Goal: Task Accomplishment & Management: Use online tool/utility

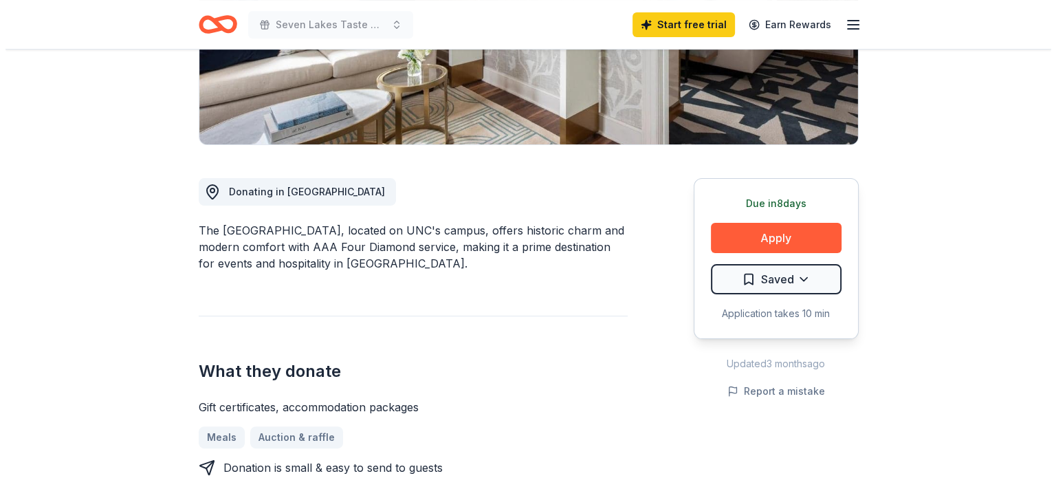
scroll to position [275, 0]
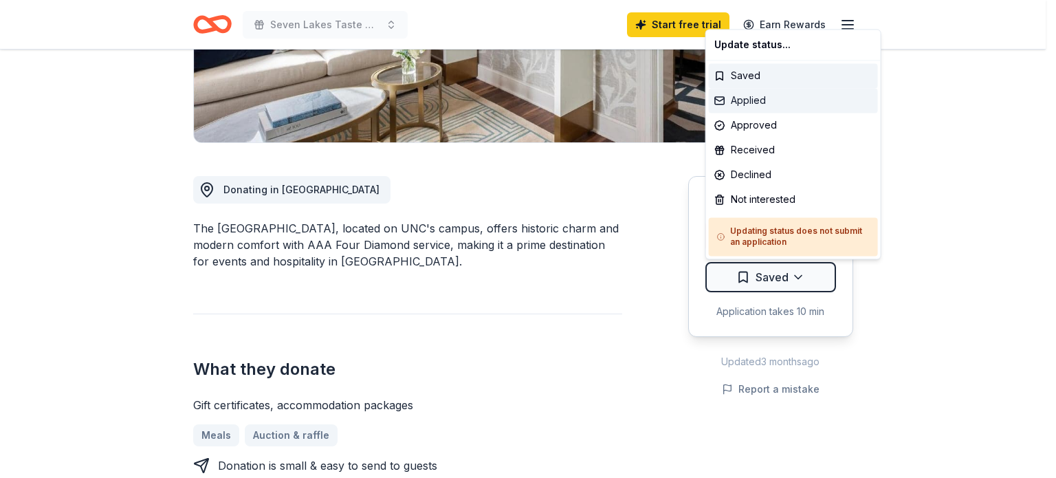
click at [779, 101] on div "Applied" at bounding box center [793, 100] width 169 height 25
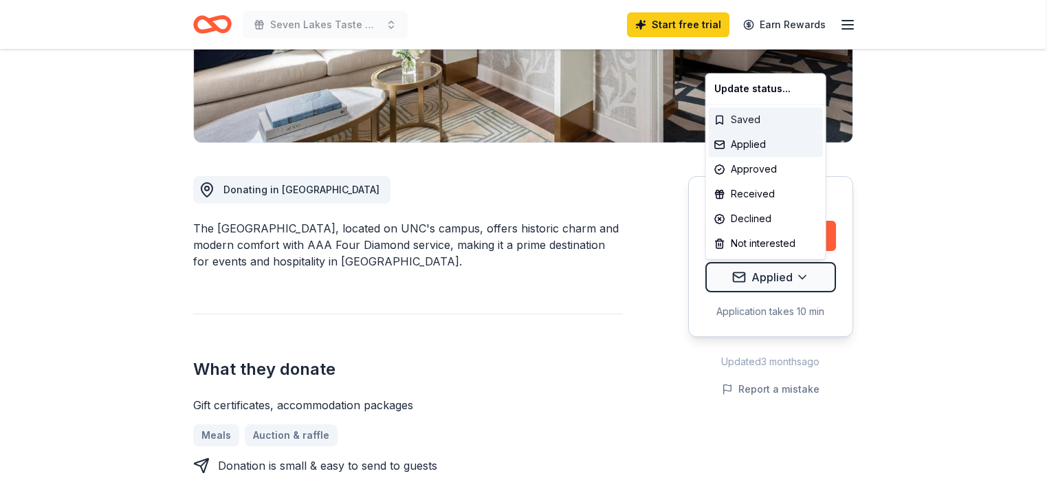
scroll to position [0, 0]
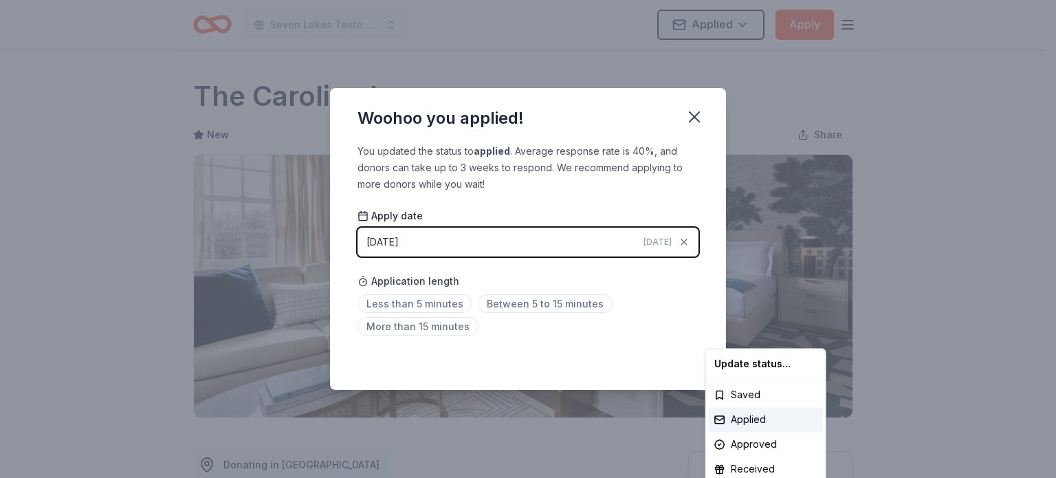
click at [699, 109] on html "Seven Lakes Taste & Tour Applied Apply Due [DATE] Share The [GEOGRAPHIC_DATA] N…" at bounding box center [528, 239] width 1056 height 478
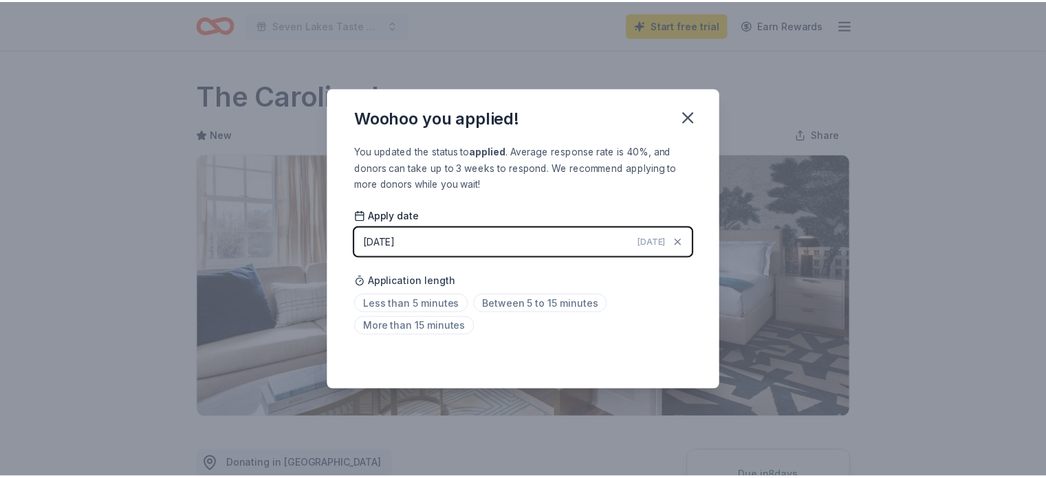
scroll to position [313, 0]
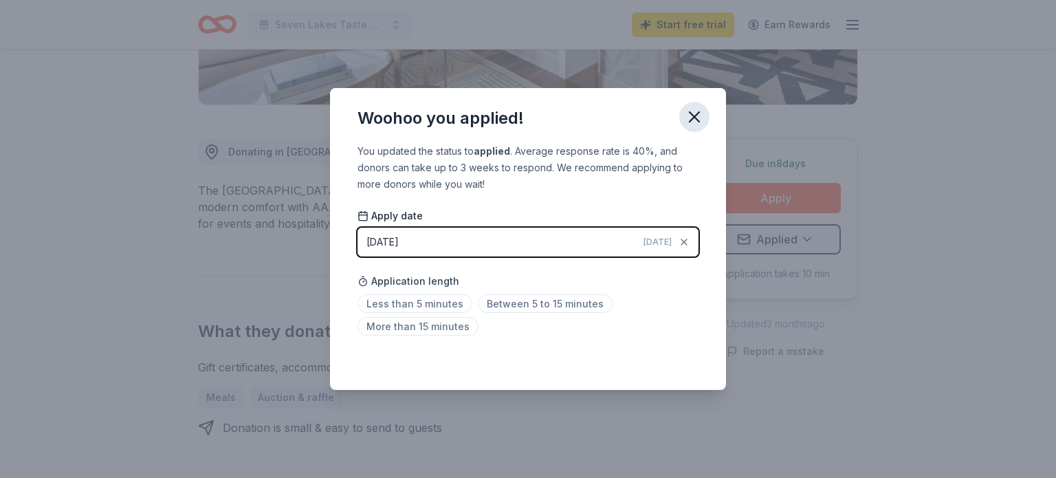
click at [699, 118] on icon "button" at bounding box center [694, 116] width 19 height 19
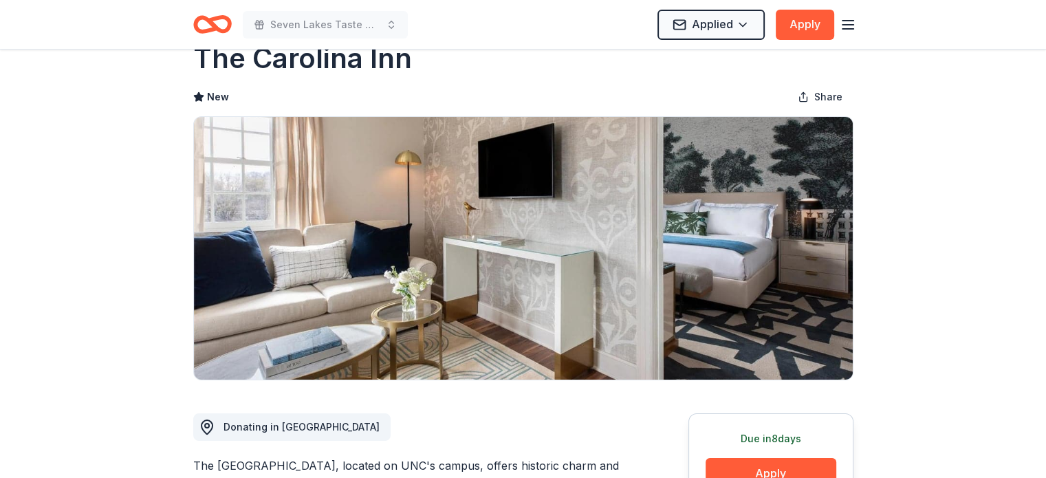
scroll to position [0, 0]
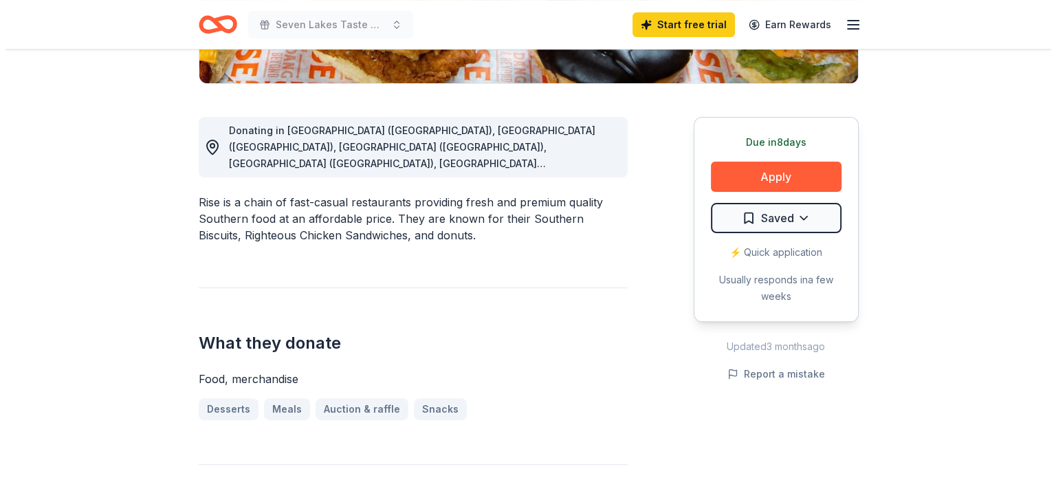
scroll to position [344, 0]
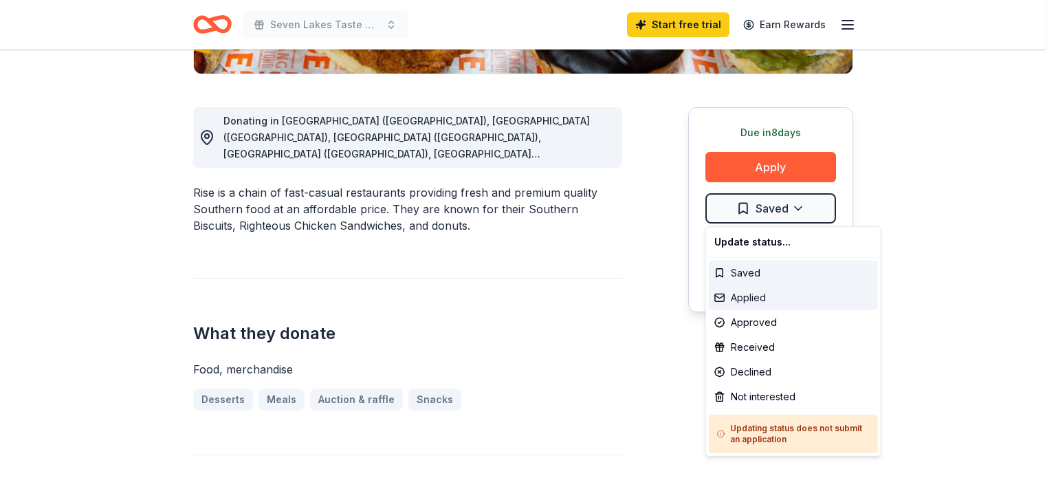
click at [756, 293] on div "Applied" at bounding box center [793, 297] width 169 height 25
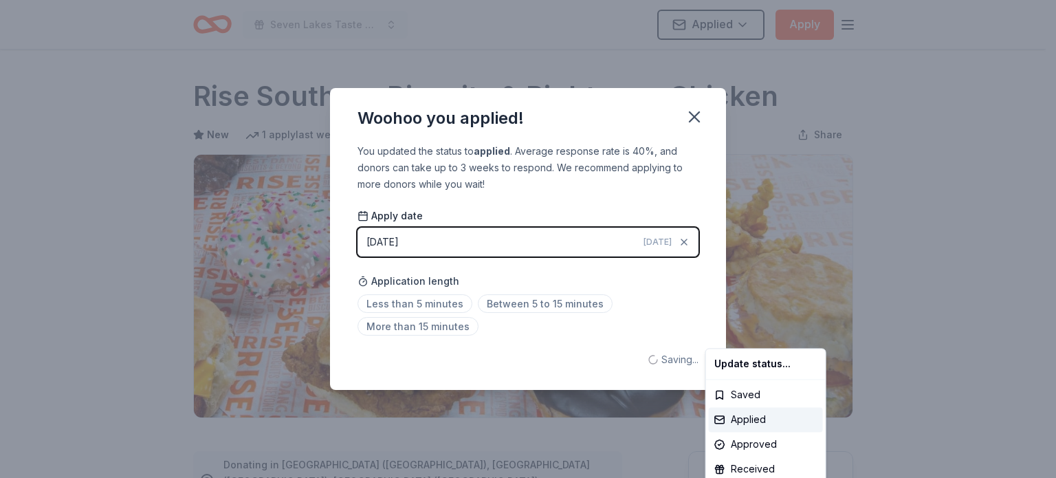
scroll to position [0, 0]
click at [691, 115] on html "Seven Lakes Taste & Tour Applied Apply Due [DATE] Share Rise Southern Biscuits …" at bounding box center [528, 239] width 1056 height 478
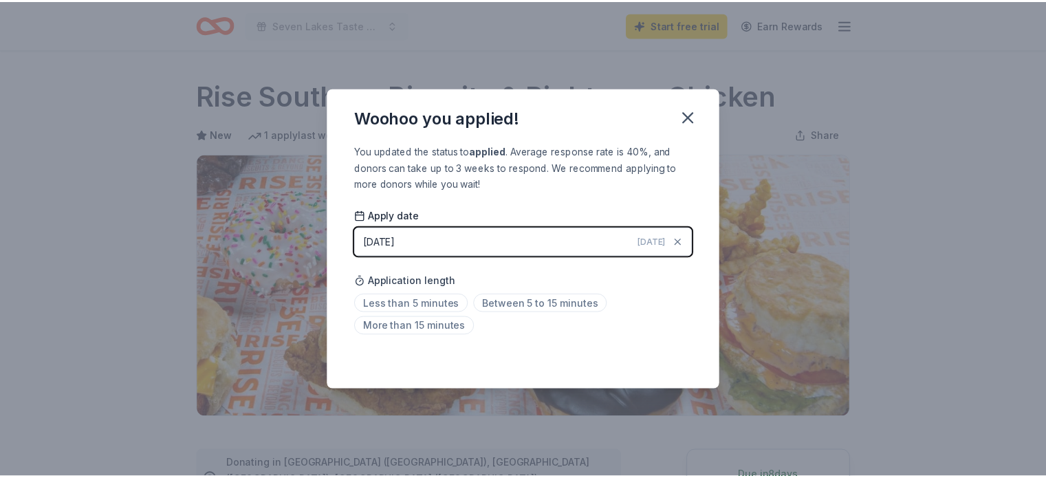
scroll to position [313, 0]
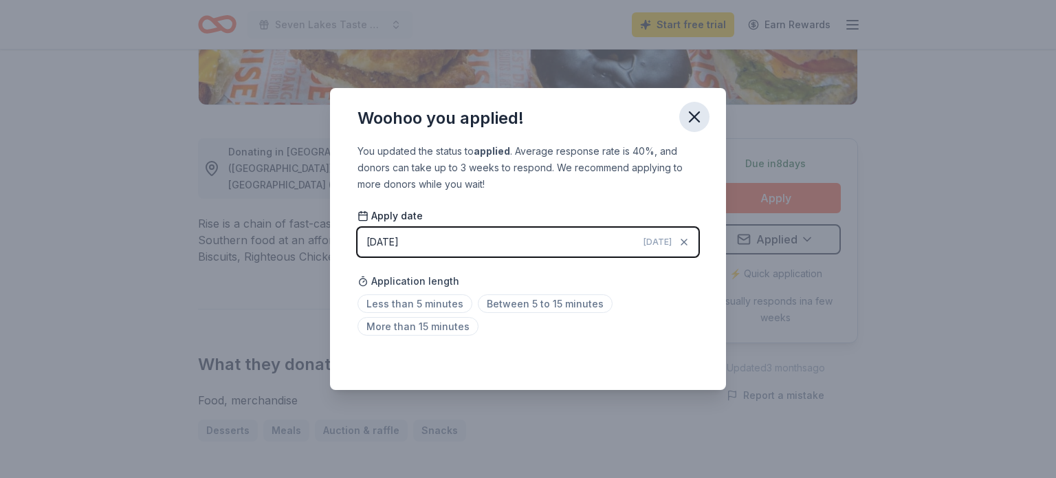
click at [699, 120] on icon "button" at bounding box center [694, 116] width 19 height 19
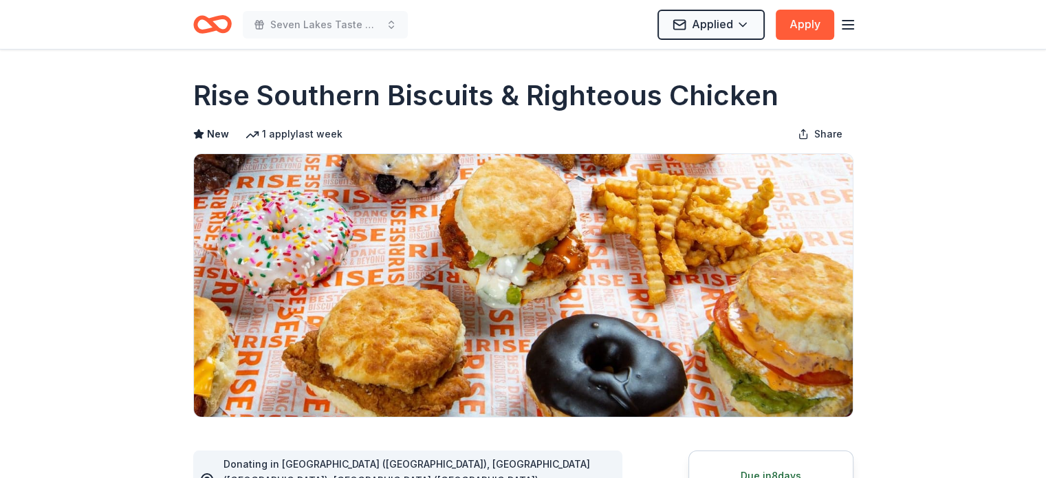
scroll to position [0, 0]
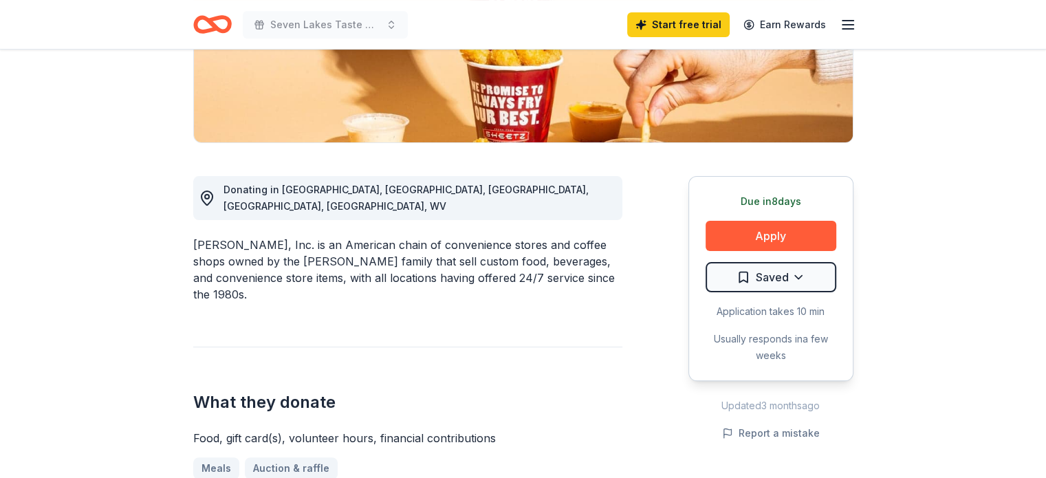
scroll to position [69, 0]
